Goal: Check status: Check status

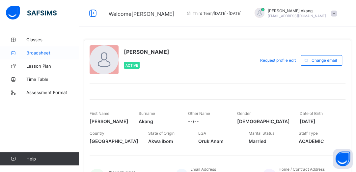
click at [39, 52] on span "Broadsheet" at bounding box center [52, 52] width 53 height 5
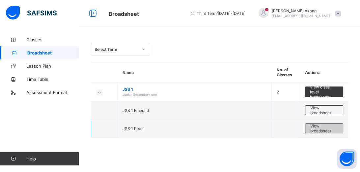
click at [322, 126] on span "View broadsheet" at bounding box center [324, 128] width 28 height 10
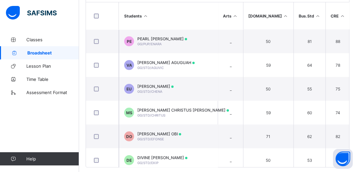
scroll to position [184, 0]
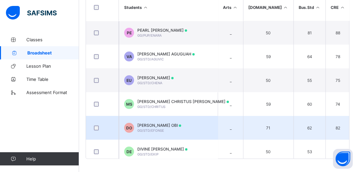
click at [217, 130] on td "DO DANIEL EFONSE OBI GG/STD/EFONSE" at bounding box center [168, 128] width 99 height 24
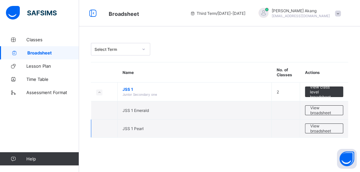
click at [162, 131] on td "JSS 1 Pearl" at bounding box center [195, 128] width 154 height 18
click at [314, 127] on span "View broadsheet" at bounding box center [324, 128] width 28 height 10
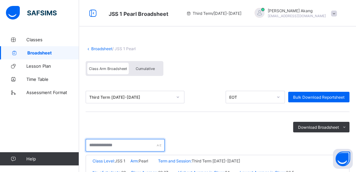
click at [126, 145] on input "text" at bounding box center [125, 145] width 79 height 13
type input "*****"
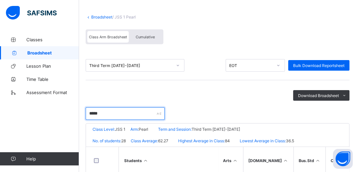
scroll to position [42, 0]
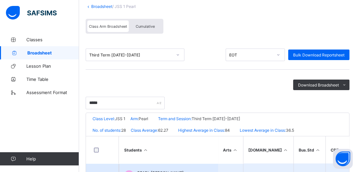
click at [188, 166] on td "PE PEARL ENARA EMMANUEL GG/PUP/ENARA" at bounding box center [168, 175] width 99 height 24
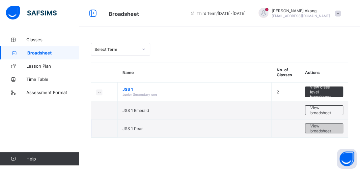
click at [330, 131] on span "View broadsheet" at bounding box center [324, 128] width 28 height 10
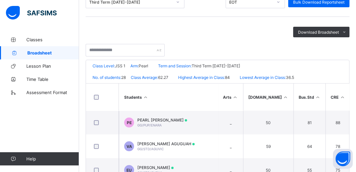
scroll to position [105, 0]
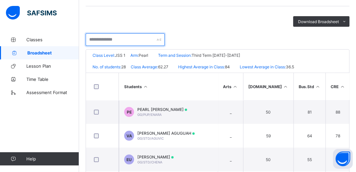
click at [130, 40] on input "text" at bounding box center [125, 39] width 79 height 13
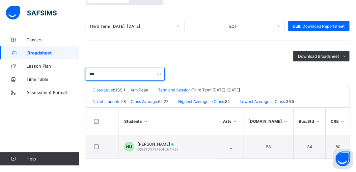
scroll to position [73, 0]
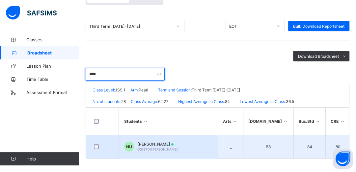
type input "****"
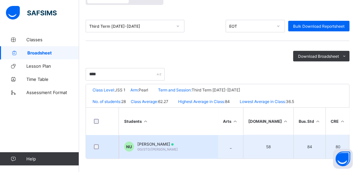
click at [162, 142] on span "NITA EDWIN UDOH" at bounding box center [157, 143] width 40 height 5
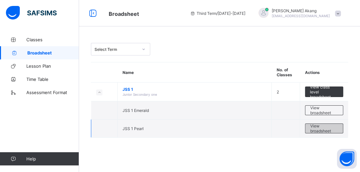
click at [320, 132] on span "View broadsheet" at bounding box center [324, 128] width 28 height 10
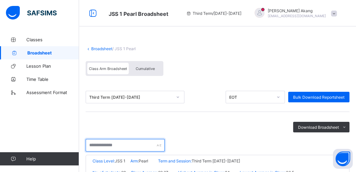
click at [143, 146] on input "text" at bounding box center [125, 145] width 79 height 13
type input "***"
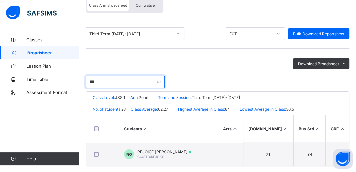
scroll to position [73, 0]
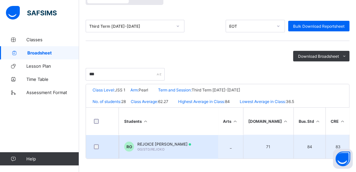
click at [176, 149] on td "RO REJOICE SAMUEL OKORA GG/STD/REJOKO" at bounding box center [168, 146] width 99 height 24
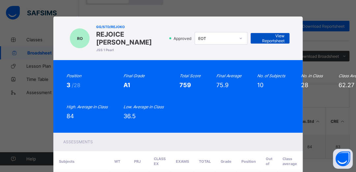
click at [260, 40] on span "View Reportsheet" at bounding box center [269, 38] width 29 height 10
click at [274, 41] on span "View Reportsheet" at bounding box center [269, 38] width 29 height 10
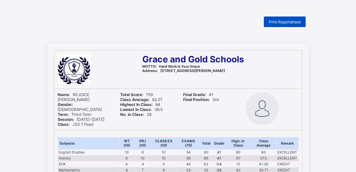
click at [280, 24] on span "Print Reportsheet" at bounding box center [285, 21] width 32 height 5
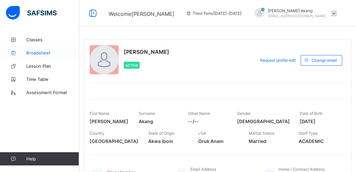
click at [40, 53] on span "Broadsheet" at bounding box center [52, 52] width 53 height 5
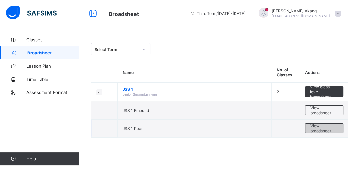
click at [324, 124] on span "View broadsheet" at bounding box center [324, 128] width 28 height 10
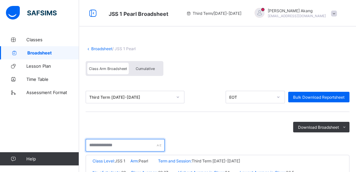
click at [144, 146] on input "text" at bounding box center [125, 145] width 79 height 13
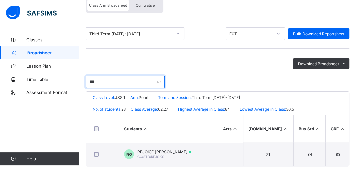
scroll to position [73, 0]
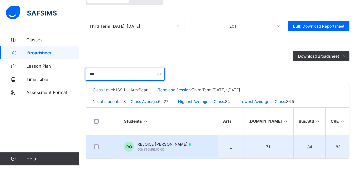
type input "***"
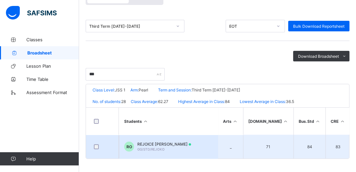
click at [189, 150] on td "RO REJOICE SAMUEL OKORA GG/STD/REJOKO" at bounding box center [168, 146] width 99 height 24
click at [0, 0] on div "Assessments" at bounding box center [0, 0] width 0 height 0
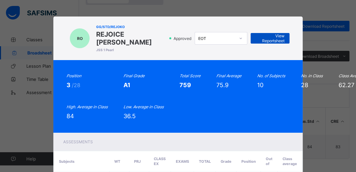
click at [276, 36] on span "View Reportsheet" at bounding box center [269, 38] width 29 height 10
